Goal: Contribute content: Add original content to the website for others to see

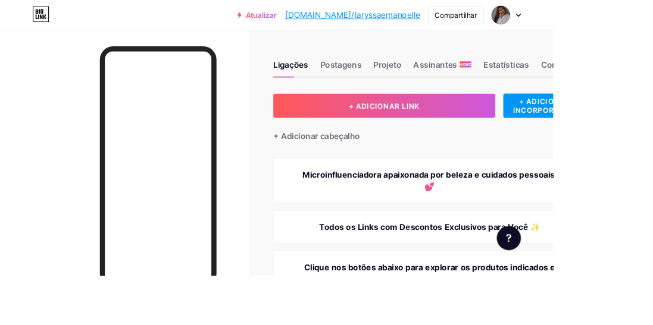
click at [523, 134] on button "+ ADICIONAR LINK" at bounding box center [453, 125] width 262 height 29
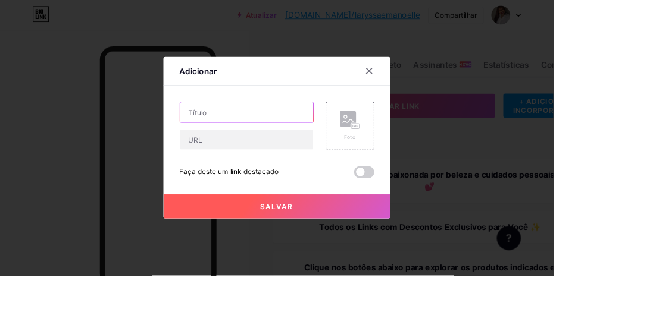
click at [308, 145] on input "text" at bounding box center [290, 133] width 157 height 24
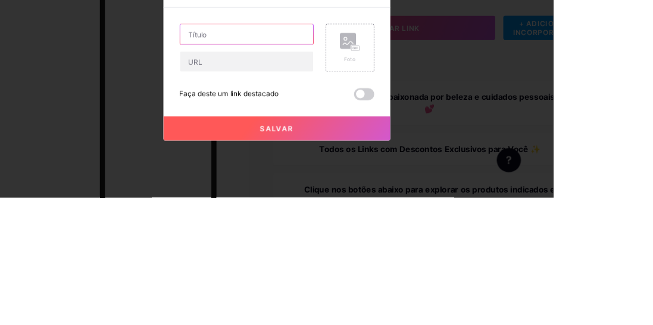
click at [244, 145] on input "text" at bounding box center [290, 133] width 157 height 24
click at [231, 145] on input "text" at bounding box center [290, 133] width 157 height 24
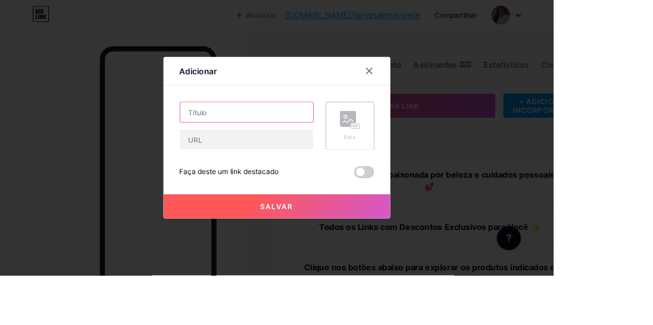
click at [284, 145] on input "text" at bounding box center [290, 133] width 157 height 24
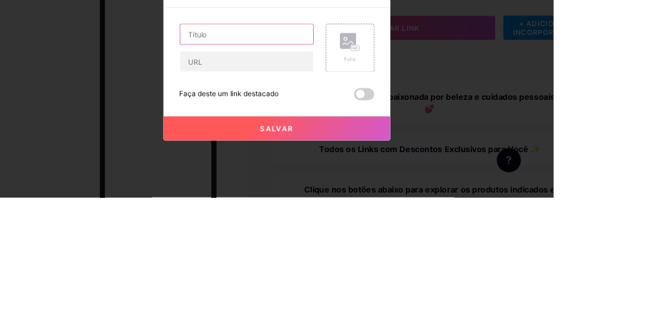
type input "Poderosuda Iogurte"
click at [399, 171] on div "Foto" at bounding box center [412, 148] width 57 height 57
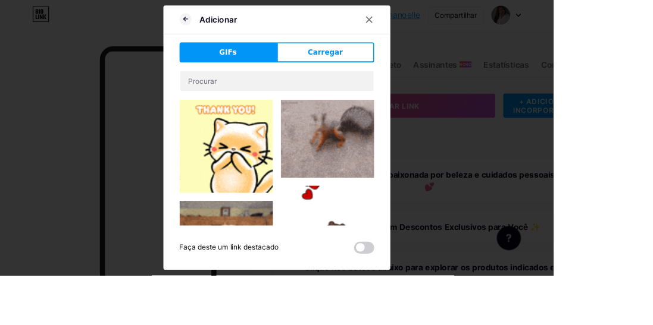
click at [390, 68] on span "Carregar" at bounding box center [383, 62] width 41 height 12
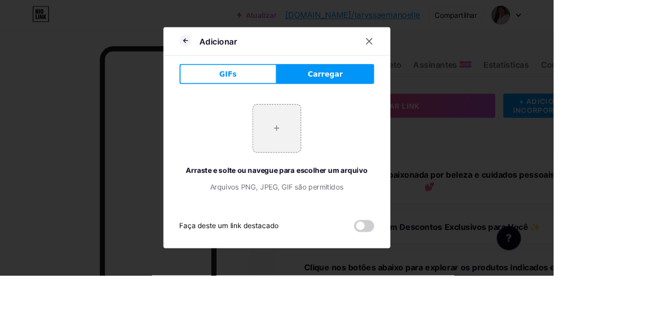
click at [338, 180] on input "file" at bounding box center [327, 152] width 56 height 56
type input "C:\fakepath\1000138189.jpg"
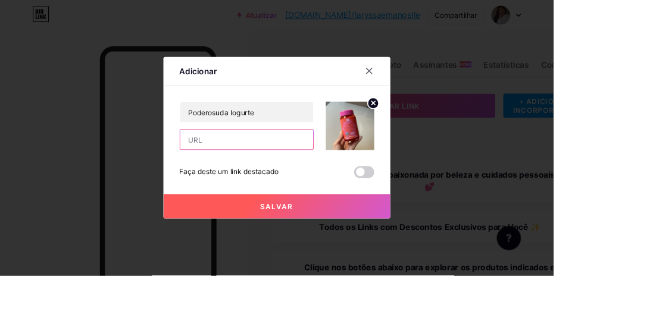
click at [269, 177] on input "text" at bounding box center [290, 165] width 157 height 24
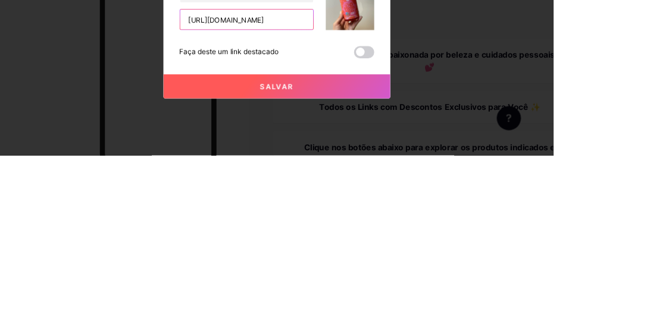
scroll to position [0, 44]
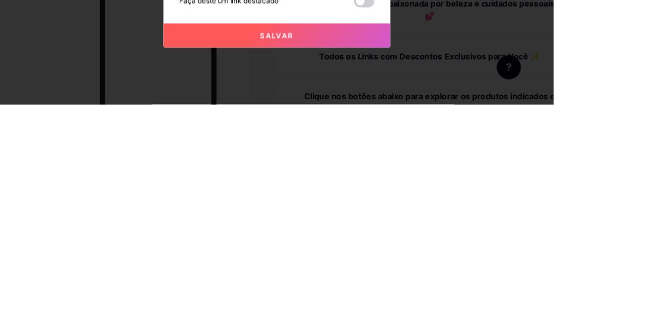
type input "[URL][DOMAIN_NAME]"
click at [385, 258] on button "Salvar" at bounding box center [327, 244] width 268 height 29
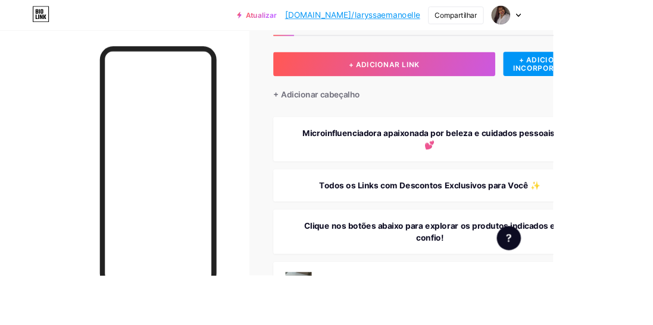
scroll to position [0, 0]
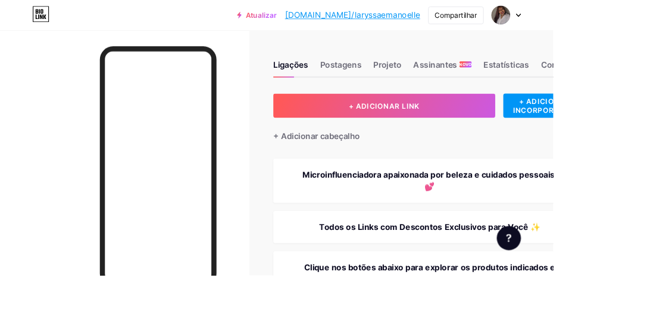
click at [499, 124] on button "+ ADICIONAR LINK" at bounding box center [453, 125] width 262 height 29
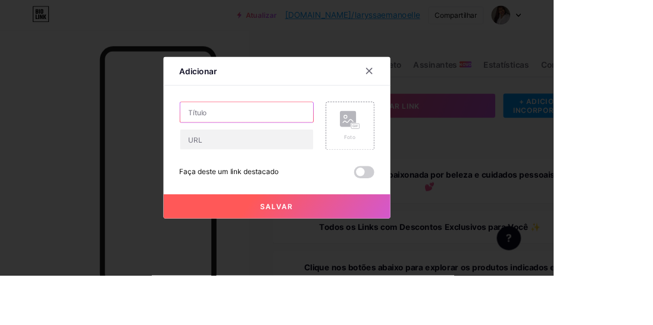
click at [314, 145] on input "text" at bounding box center [290, 133] width 157 height 24
click at [295, 145] on input "text" at bounding box center [290, 133] width 157 height 24
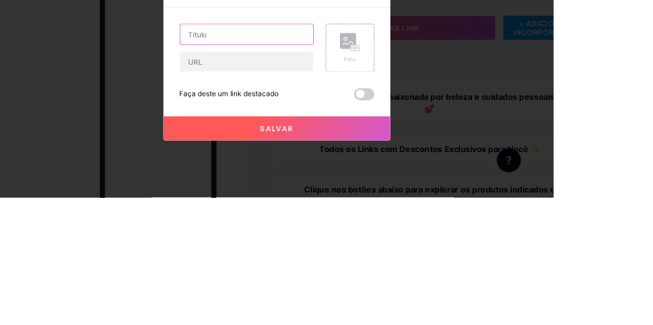
type input "Creatinuda Melancia"
click at [410, 150] on rect at bounding box center [410, 140] width 19 height 19
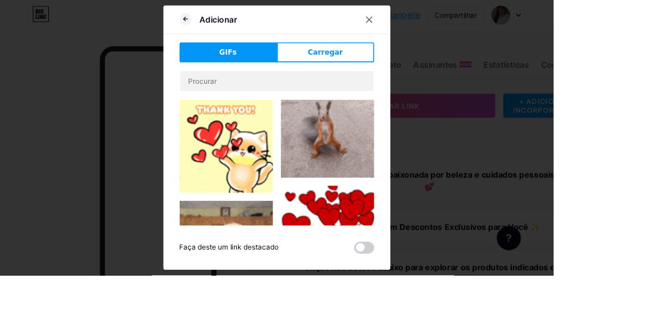
click at [405, 74] on button "Carregar" at bounding box center [384, 62] width 115 height 24
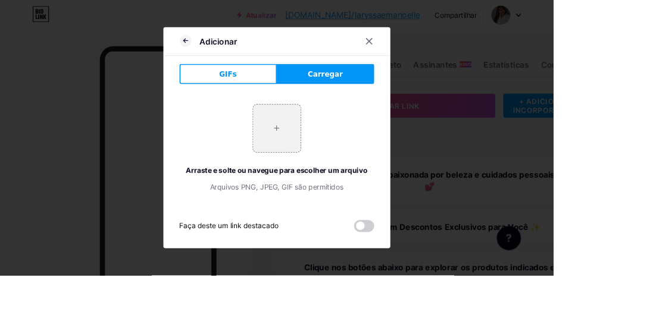
click at [331, 180] on input "file" at bounding box center [327, 152] width 56 height 56
type input "C:\fakepath\1000141417.png"
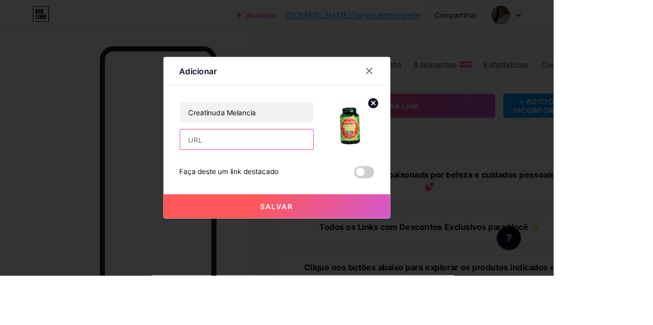
click at [316, 177] on input "text" at bounding box center [290, 165] width 157 height 24
click at [284, 177] on input "text" at bounding box center [290, 165] width 157 height 24
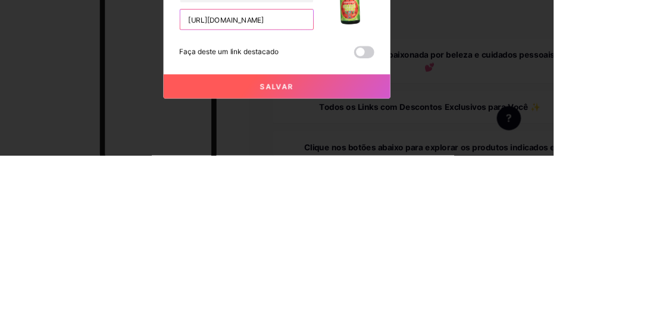
scroll to position [0, 40]
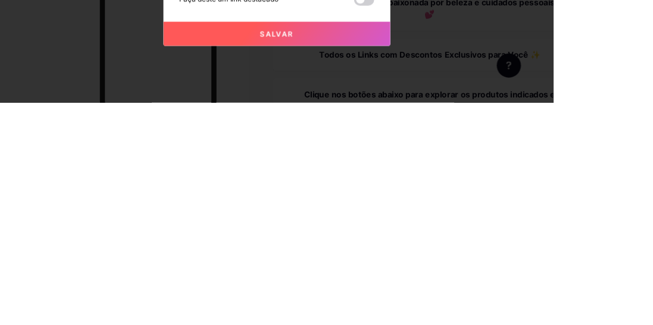
type input "[URL][DOMAIN_NAME]"
click at [375, 258] on button "Salvar" at bounding box center [327, 244] width 268 height 29
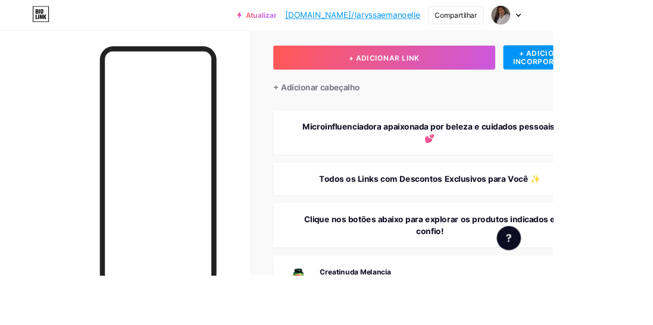
scroll to position [0, 0]
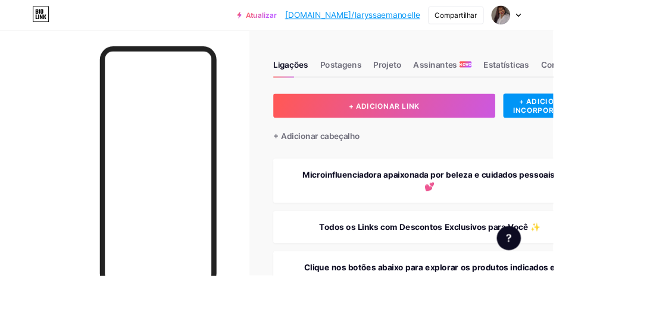
click at [472, 131] on button "+ ADICIONAR LINK" at bounding box center [453, 125] width 262 height 29
click at [466, 125] on font "+ ADICIONAR LINK" at bounding box center [453, 125] width 83 height 10
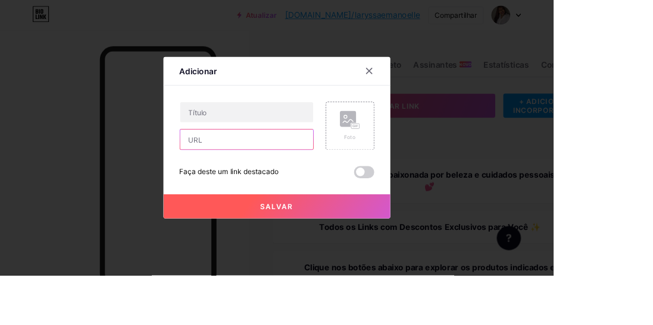
click at [315, 177] on input "text" at bounding box center [290, 165] width 157 height 24
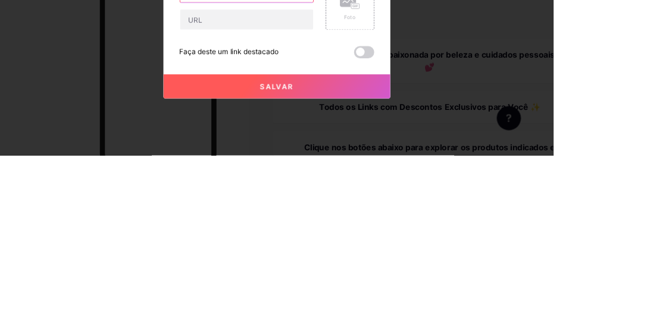
click at [275, 145] on input "text" at bounding box center [290, 133] width 157 height 24
click at [246, 145] on input "text" at bounding box center [290, 133] width 157 height 24
type input "Melatonuda Maracuja"
click at [408, 167] on div "Foto" at bounding box center [413, 149] width 24 height 36
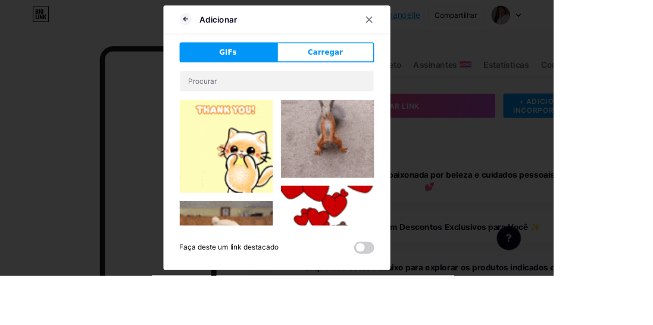
click at [403, 74] on button "Carregar" at bounding box center [384, 62] width 115 height 24
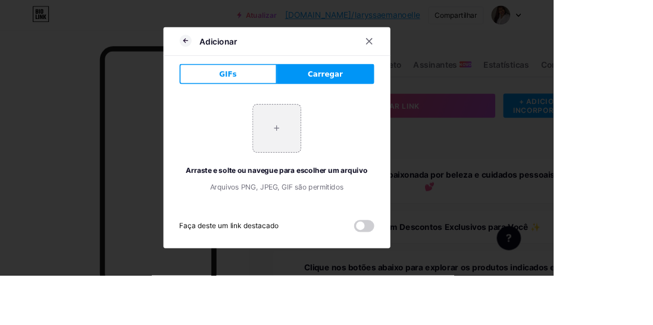
click at [339, 180] on input "file" at bounding box center [327, 152] width 56 height 56
type input "C:\fakepath\1000138186.jpg"
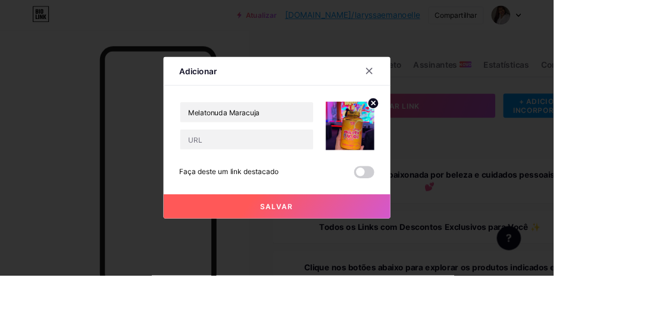
click at [288, 211] on div "Melatonuda Maracuja Faça deste um link destacado Salvar" at bounding box center [327, 165] width 230 height 90
click at [293, 177] on input "text" at bounding box center [290, 165] width 157 height 24
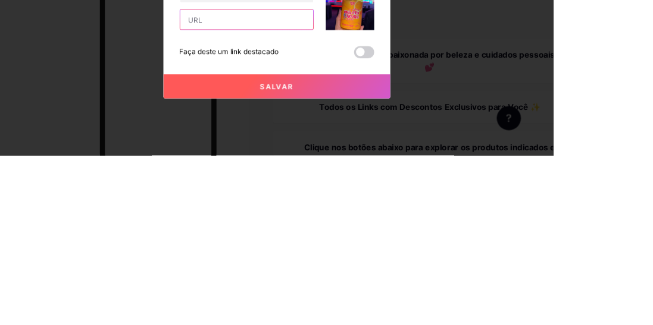
click at [247, 177] on input "text" at bounding box center [290, 165] width 157 height 24
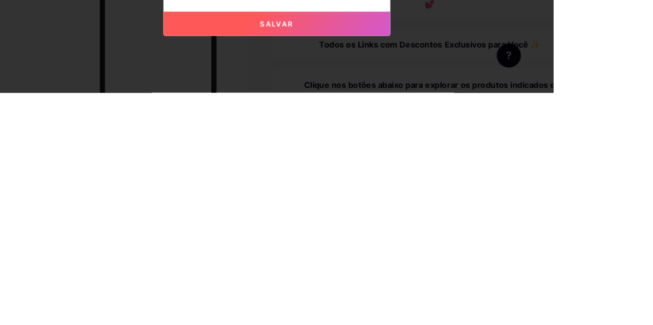
type input "[URL][DOMAIN_NAME]"
click at [366, 258] on button "Salvar" at bounding box center [327, 244] width 268 height 29
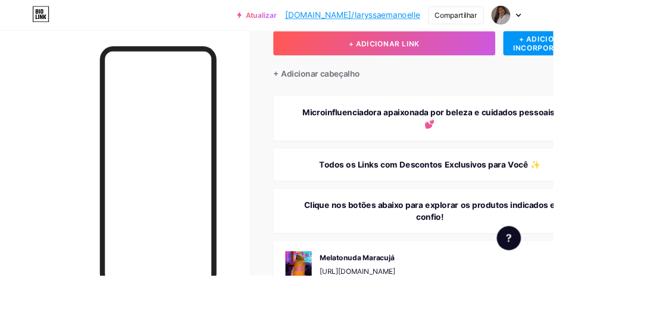
scroll to position [0, 0]
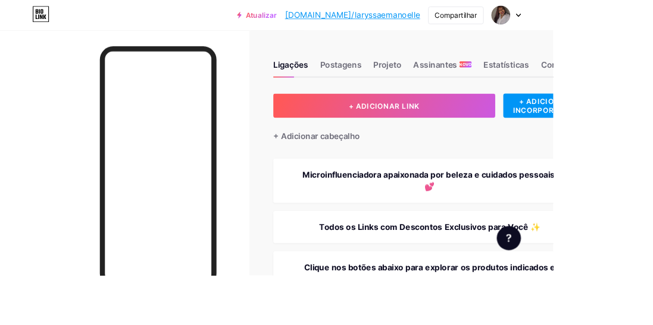
click at [466, 127] on font "+ ADICIONAR LINK" at bounding box center [453, 125] width 83 height 10
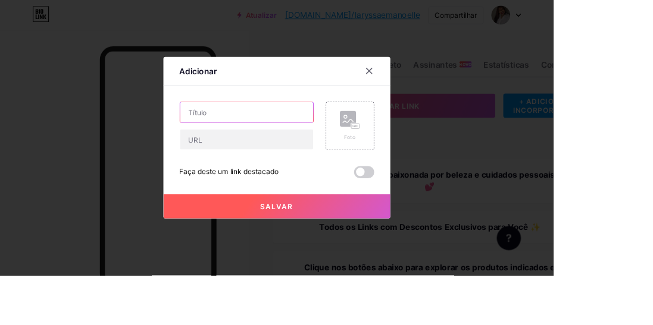
click at [329, 145] on input "text" at bounding box center [290, 133] width 157 height 24
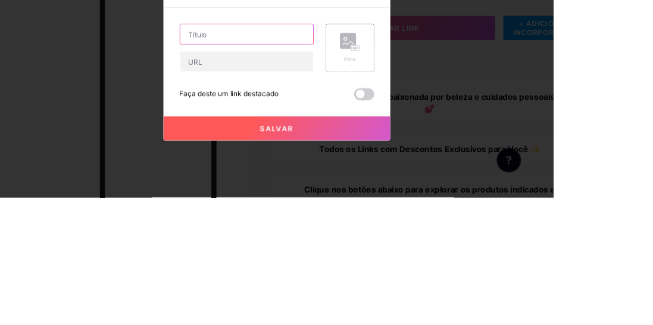
type input "Mask Calmomila"
click at [414, 152] on rect at bounding box center [419, 149] width 10 height 6
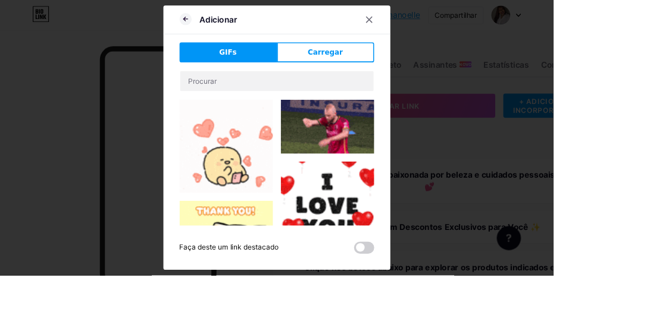
click at [396, 67] on font "Carregar" at bounding box center [383, 62] width 41 height 10
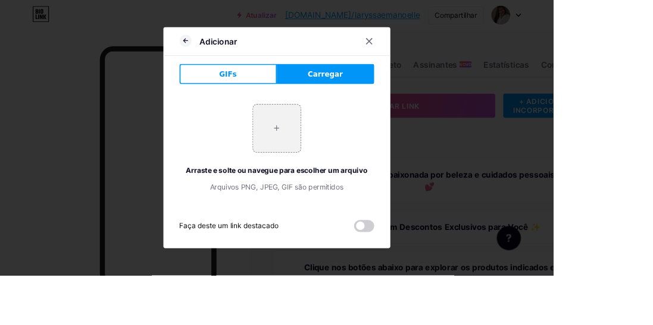
click at [329, 180] on input "file" at bounding box center [327, 152] width 56 height 56
click at [331, 168] on input "file" at bounding box center [327, 152] width 56 height 56
type input "C:\fakepath\1000141581.jpg"
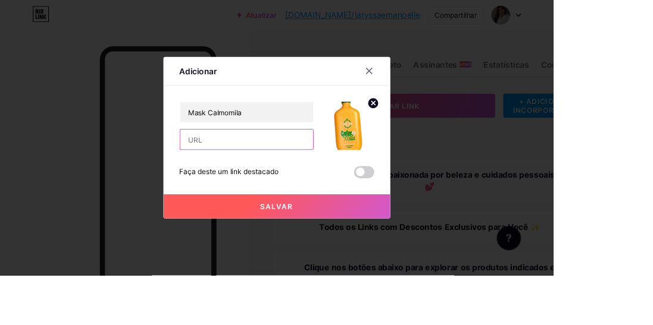
click at [295, 177] on input "text" at bounding box center [290, 165] width 157 height 24
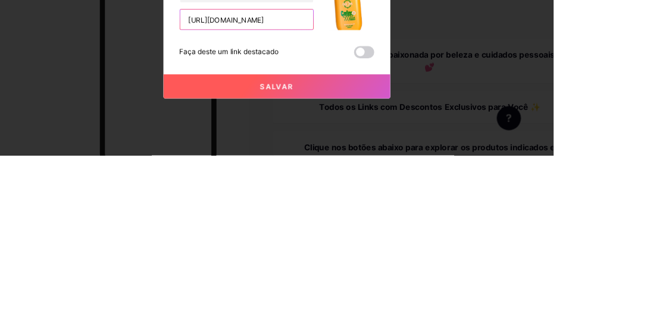
scroll to position [0, 41]
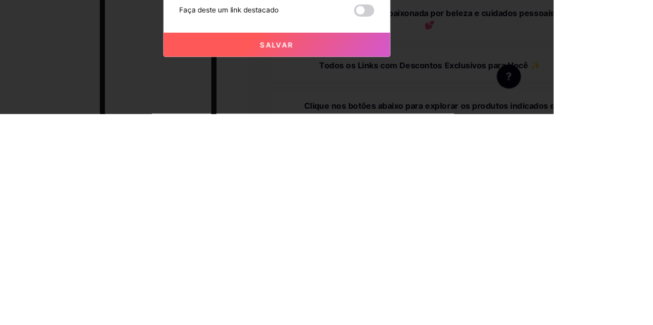
type input "[URL][DOMAIN_NAME]"
click at [363, 258] on button "Salvar" at bounding box center [327, 244] width 268 height 29
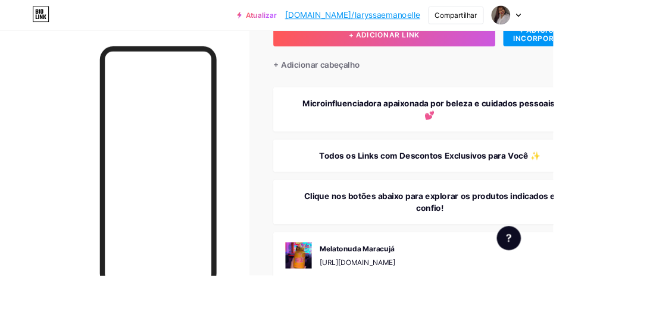
scroll to position [0, 0]
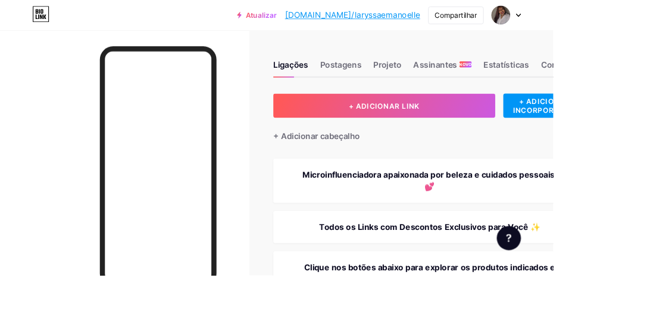
click at [538, 124] on button "+ ADICIONAR LINK" at bounding box center [453, 125] width 262 height 29
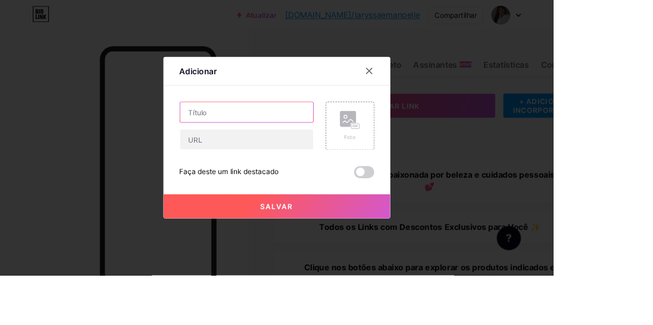
click at [262, 145] on input "text" at bounding box center [290, 133] width 157 height 24
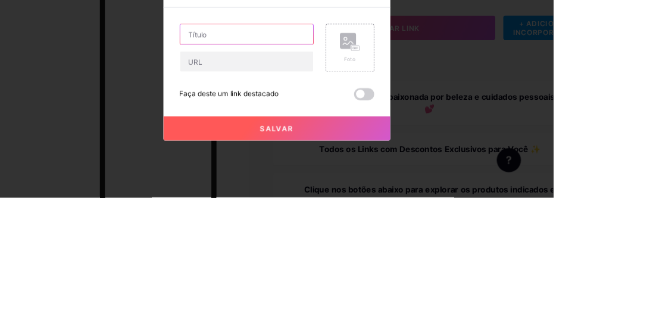
click at [236, 145] on input "text" at bounding box center [290, 133] width 157 height 24
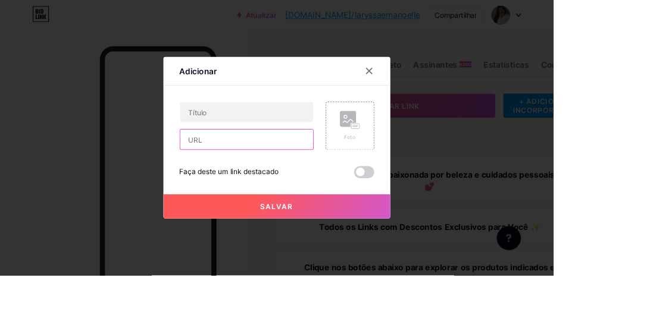
click at [253, 177] on input "text" at bounding box center [290, 165] width 157 height 24
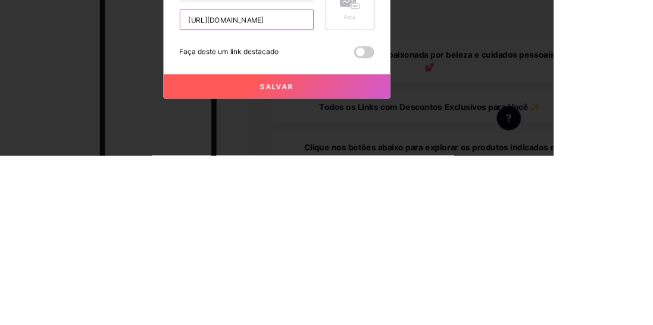
scroll to position [0, 45]
type input "[URL][DOMAIN_NAME]"
click at [230, 145] on input "text" at bounding box center [290, 133] width 157 height 24
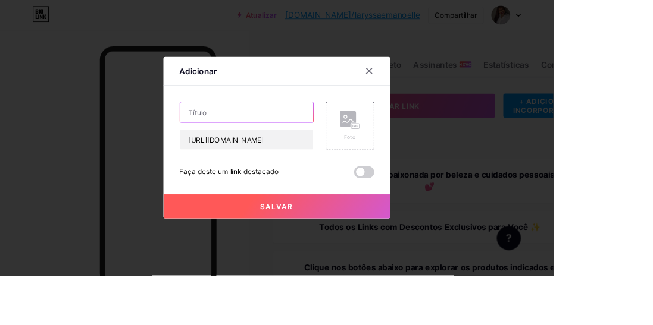
click at [231, 145] on input "text" at bounding box center [290, 133] width 157 height 24
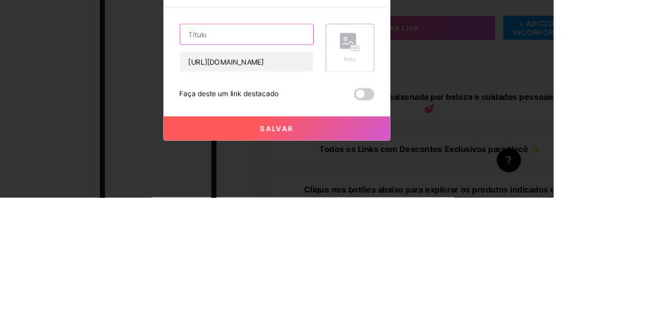
type input "Liso Ético"
click at [415, 145] on icon at bounding box center [411, 143] width 12 height 4
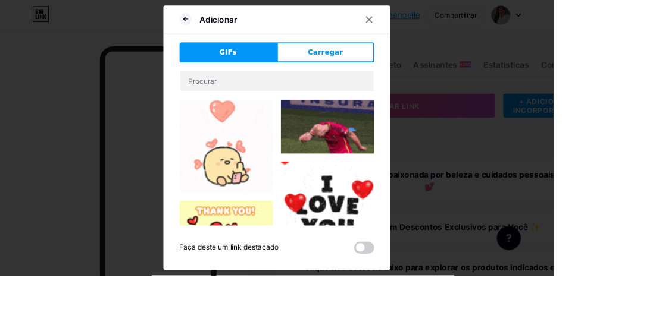
click at [353, 74] on button "Carregar" at bounding box center [384, 62] width 115 height 24
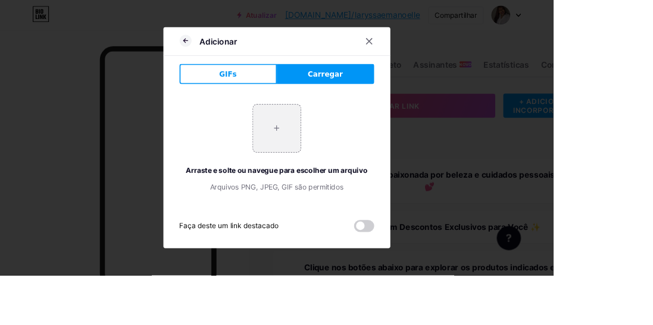
click at [327, 180] on input "file" at bounding box center [327, 152] width 56 height 56
type input "C:\fakepath\1000141415.png"
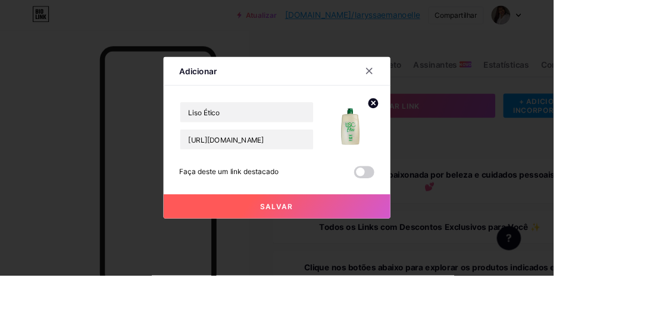
click at [320, 258] on button "Salvar" at bounding box center [327, 244] width 268 height 29
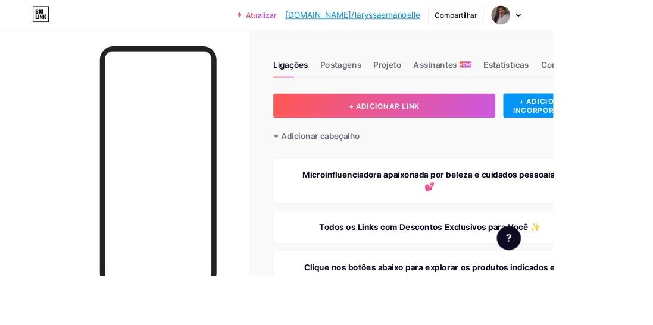
click at [563, 23] on div "Compartilhar" at bounding box center [538, 18] width 50 height 12
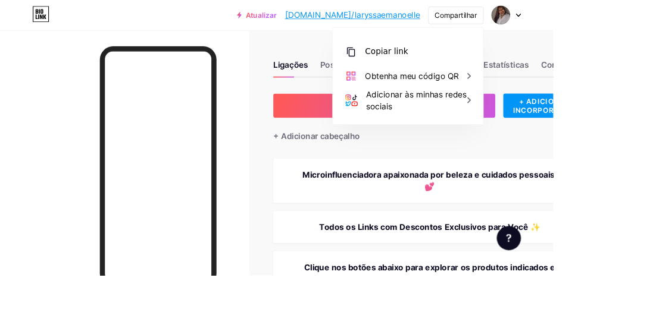
click at [570, 63] on div "Copiar link" at bounding box center [481, 61] width 177 height 29
click at [554, 70] on div "Copiar link" at bounding box center [481, 61] width 177 height 29
